Goal: Task Accomplishment & Management: Use online tool/utility

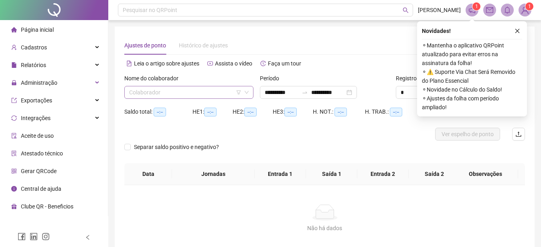
click at [224, 93] on input "search" at bounding box center [185, 92] width 112 height 12
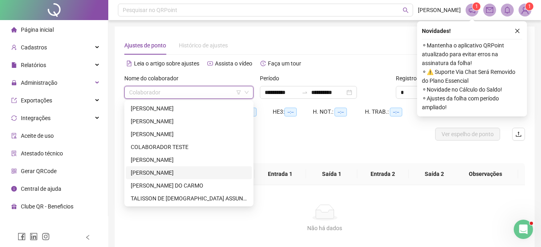
click at [150, 173] on div "[PERSON_NAME]" at bounding box center [189, 172] width 116 height 9
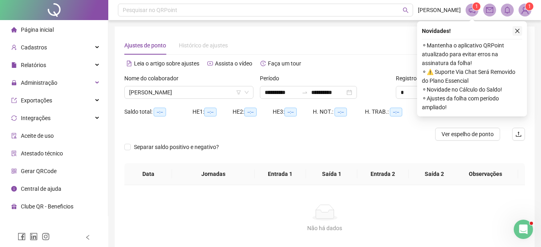
click at [517, 30] on icon "close" at bounding box center [518, 31] width 6 height 6
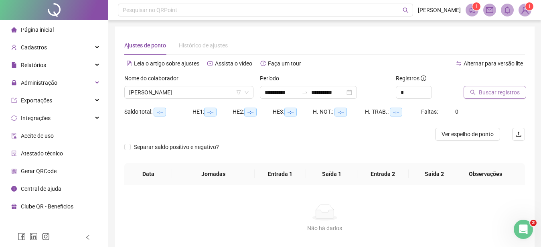
click at [484, 92] on span "Buscar registros" at bounding box center [499, 92] width 41 height 9
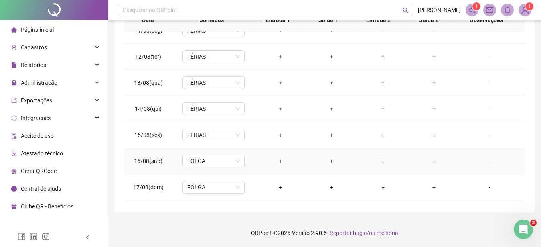
scroll to position [350, 0]
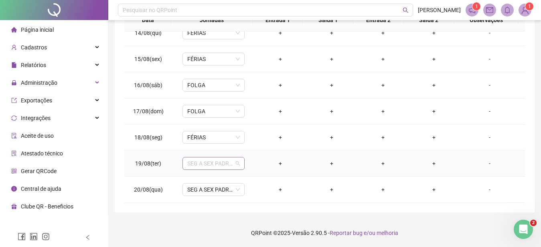
click at [213, 163] on span "SEG A SEX PADRAO" at bounding box center [213, 163] width 53 height 12
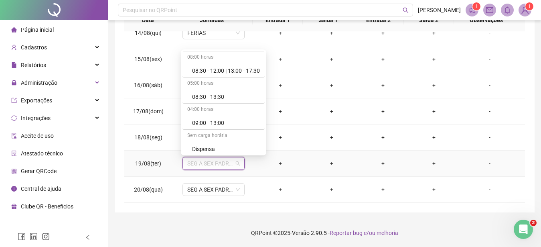
scroll to position [91, 0]
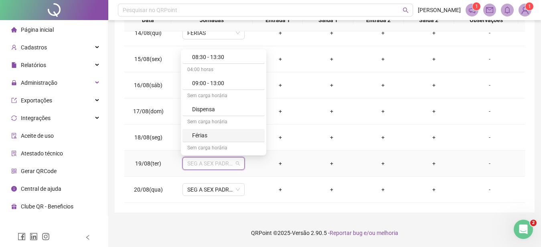
click at [200, 138] on div "Férias" at bounding box center [226, 135] width 68 height 9
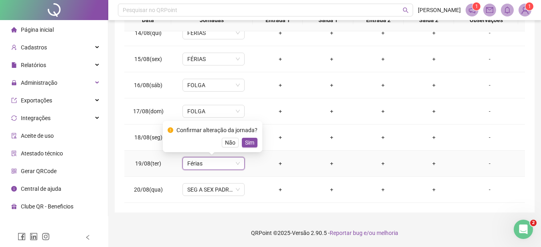
click at [252, 140] on span "Sim" at bounding box center [249, 142] width 9 height 9
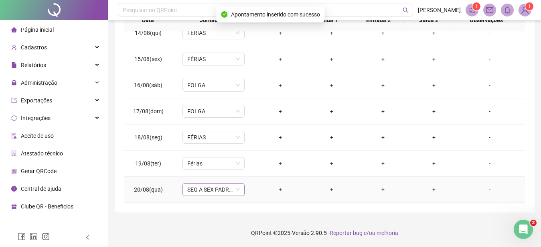
click at [194, 188] on span "SEG A SEX PADRAO" at bounding box center [213, 189] width 53 height 12
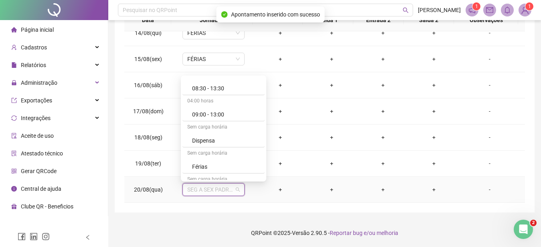
scroll to position [137, 0]
click at [199, 117] on div "Férias" at bounding box center [226, 115] width 68 height 9
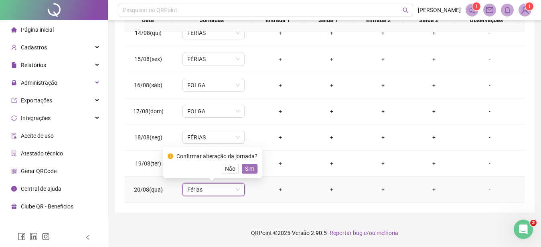
click at [249, 168] on span "Sim" at bounding box center [249, 168] width 9 height 9
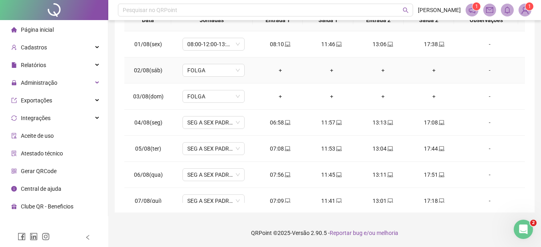
scroll to position [41, 0]
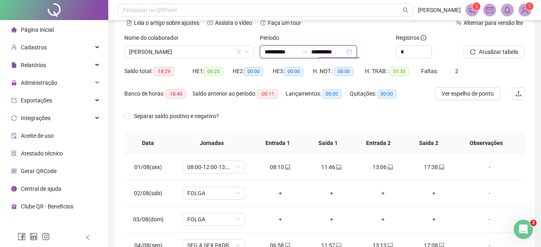
click at [331, 51] on input "**********" at bounding box center [328, 51] width 34 height 9
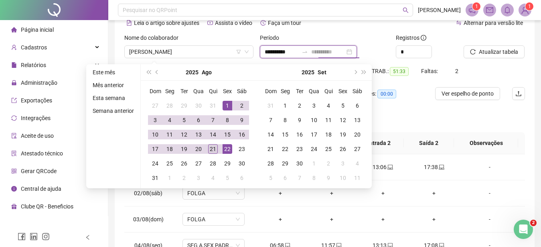
type input "**********"
click at [215, 150] on div "21" at bounding box center [213, 149] width 10 height 10
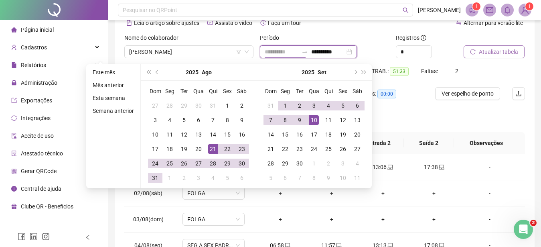
type input "**********"
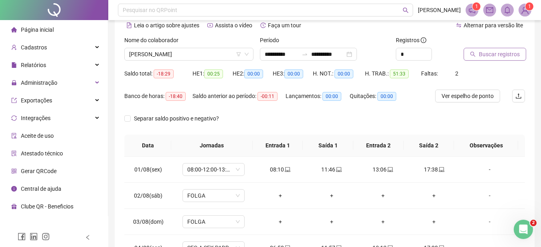
scroll to position [0, 0]
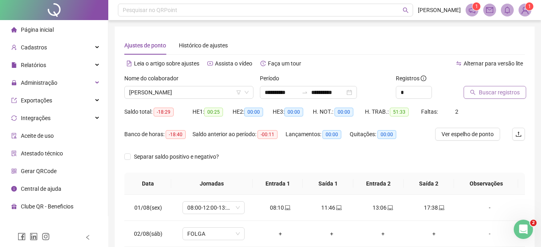
click at [509, 95] on span "Buscar registros" at bounding box center [499, 92] width 41 height 9
